Goal: Check status: Check status

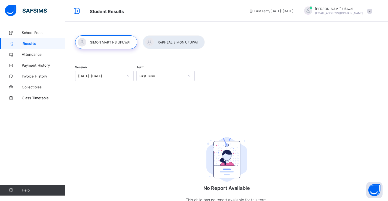
click at [219, 166] on img at bounding box center [226, 159] width 41 height 45
click at [168, 44] on div at bounding box center [174, 42] width 62 height 14
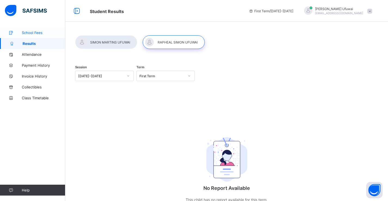
click at [27, 33] on span "School Fees" at bounding box center [44, 32] width 44 height 4
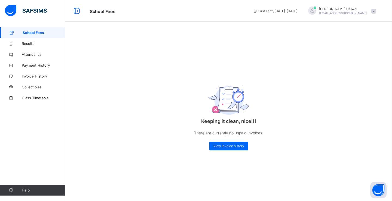
click at [27, 33] on span "School Fees" at bounding box center [44, 32] width 43 height 4
click at [33, 66] on span "Payment History" at bounding box center [44, 65] width 44 height 4
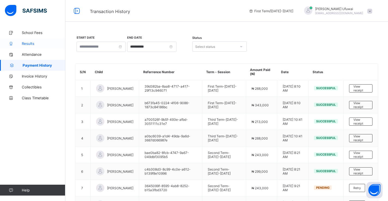
click at [31, 43] on span "Results" at bounding box center [44, 43] width 44 height 4
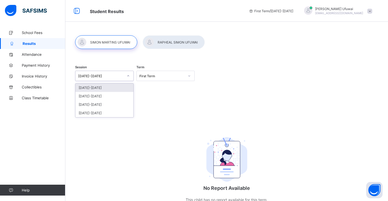
click at [131, 76] on div at bounding box center [127, 76] width 9 height 9
click at [95, 97] on div "[DATE]-[DATE]" at bounding box center [104, 96] width 58 height 8
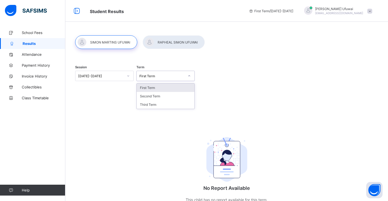
click at [190, 78] on div at bounding box center [188, 76] width 9 height 9
click at [158, 89] on div "First Term" at bounding box center [166, 87] width 58 height 8
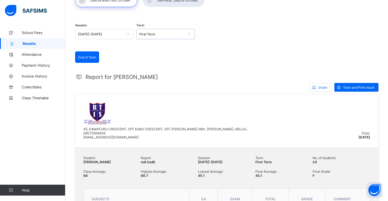
scroll to position [26, 0]
